Goal: Use online tool/utility: Utilize a website feature to perform a specific function

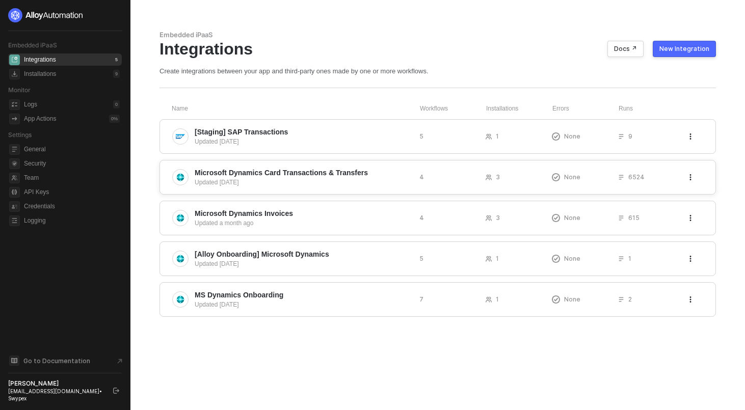
click at [350, 175] on span "Microsoft Dynamics Card Transactions & Transfers" at bounding box center [281, 173] width 173 height 10
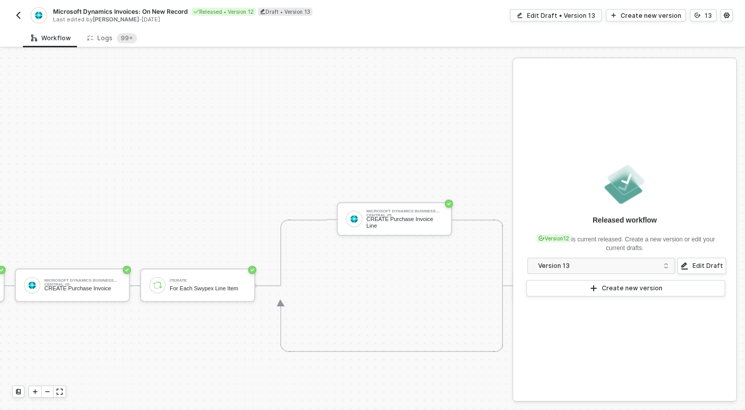
scroll to position [351, 892]
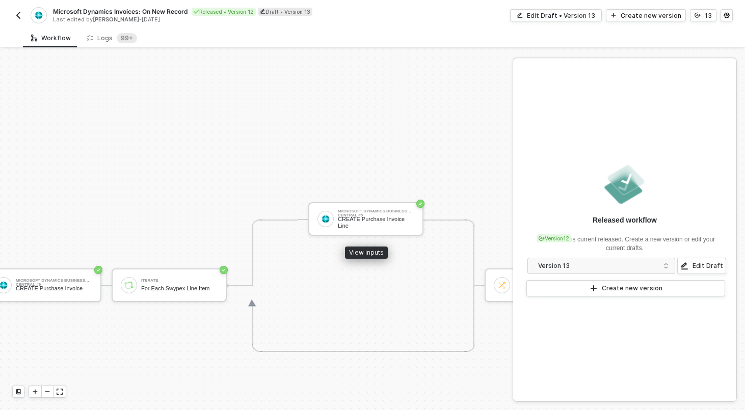
click at [389, 209] on div "Microsoft Dynamics Business Central #5" at bounding box center [376, 211] width 76 height 4
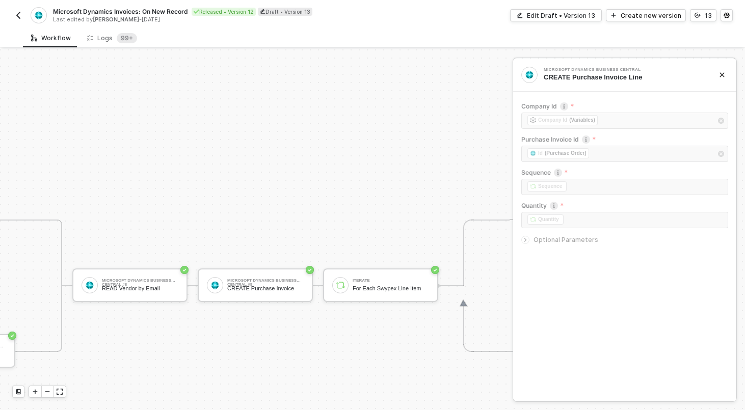
scroll to position [351, 633]
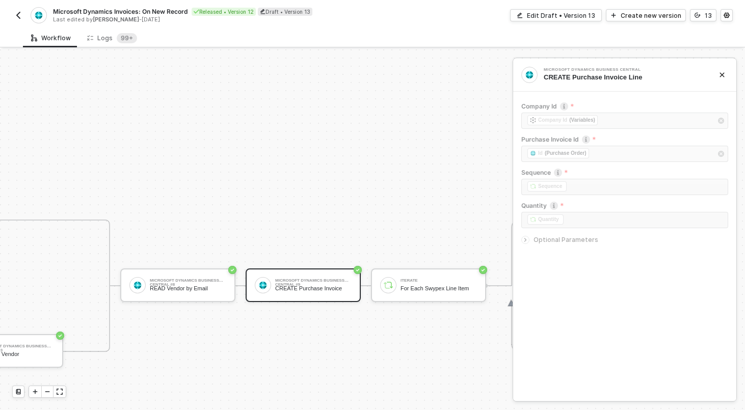
click at [278, 274] on div "Microsoft Dynamics Business Central #9 CREATE Purchase Invoice" at bounding box center [303, 285] width 115 height 34
click at [588, 19] on div "Edit Draft • Version 13" at bounding box center [561, 15] width 68 height 9
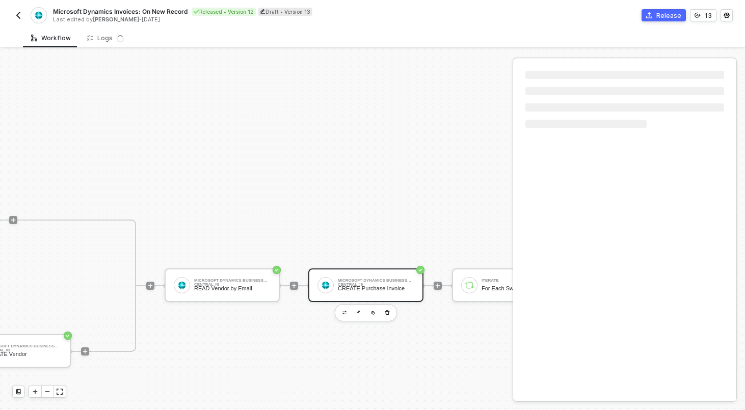
scroll to position [351, 690]
click at [374, 294] on div "Microsoft Dynamics Business Central #9 CREATE Purchase Invoice" at bounding box center [364, 285] width 115 height 34
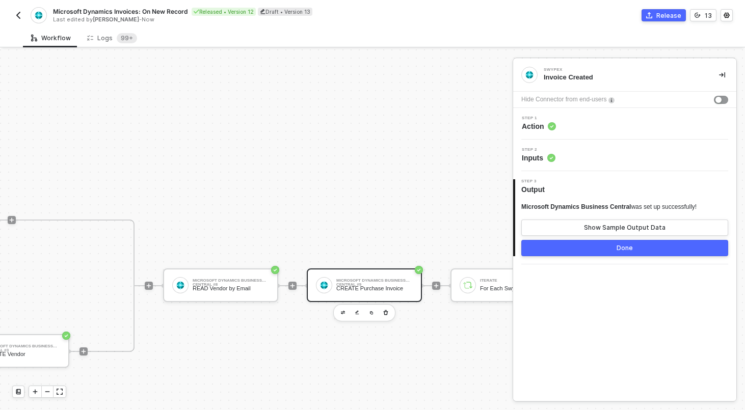
click at [595, 156] on div "Step 2 Inputs" at bounding box center [626, 155] width 221 height 15
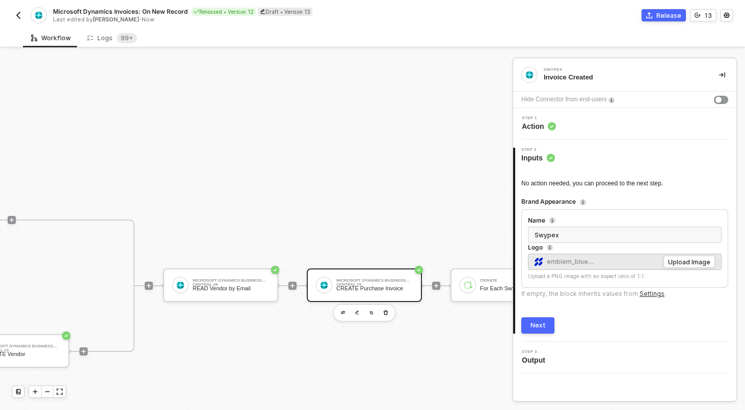
click at [356, 280] on div "Microsoft Dynamics Business Central #9" at bounding box center [374, 281] width 76 height 4
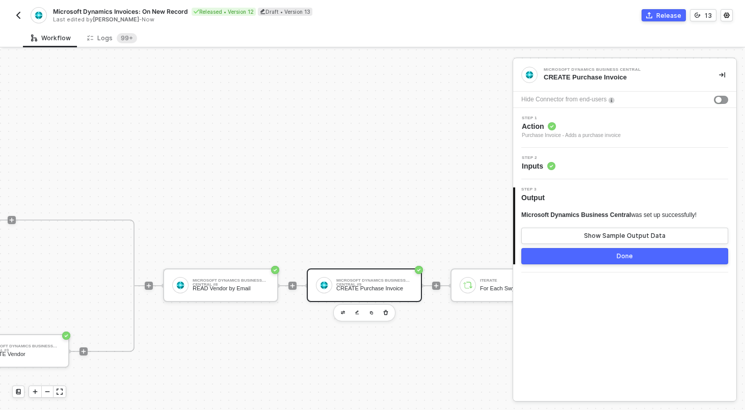
click at [596, 166] on div "Step 2 Inputs" at bounding box center [626, 163] width 221 height 15
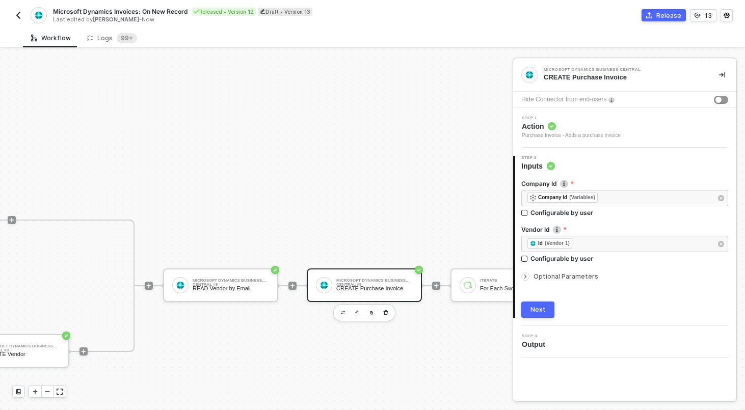
click at [567, 269] on div at bounding box center [624, 269] width 207 height 4
click at [567, 274] on span "Optional Parameters" at bounding box center [565, 277] width 65 height 8
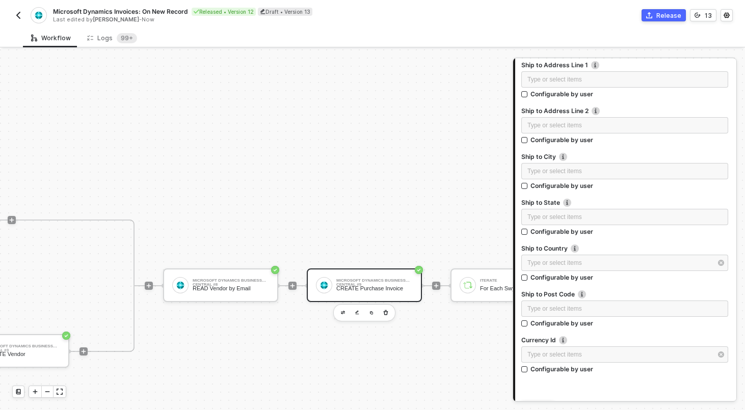
scroll to position [882, 0]
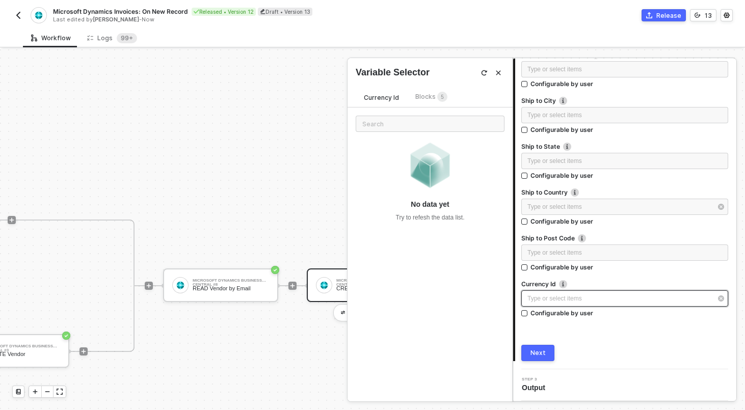
click at [562, 299] on div "Type or select items ﻿" at bounding box center [619, 299] width 184 height 10
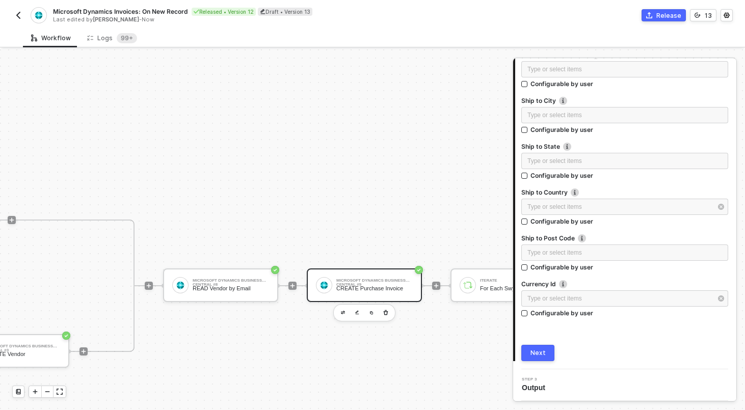
click at [288, 186] on div "TRIGGER Swypex Invoice Created Account Variables READ Account Variables Microso…" at bounding box center [432, 285] width 2244 height 1174
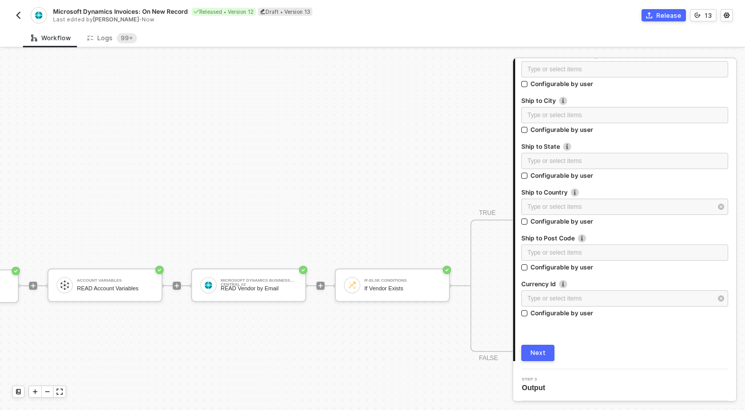
scroll to position [351, 65]
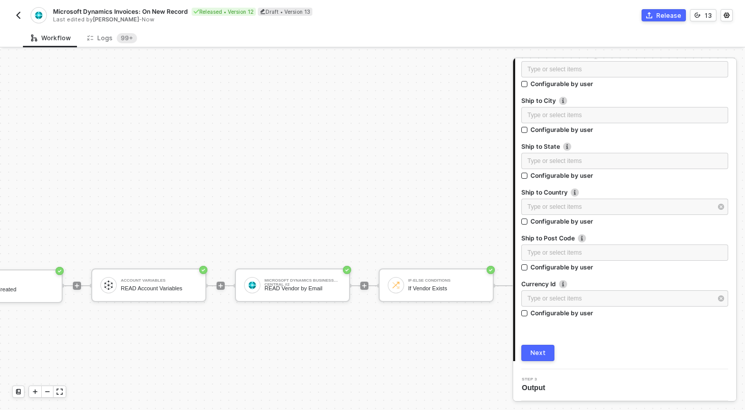
click at [22, 17] on img "button" at bounding box center [18, 15] width 8 height 8
